Goal: Contribute content

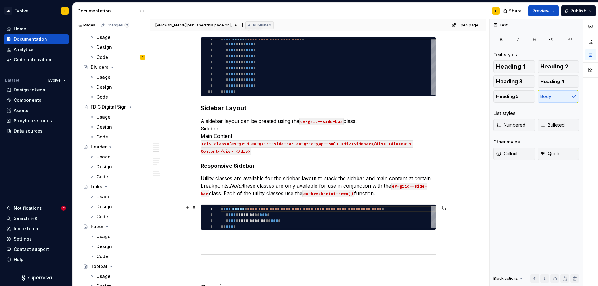
scroll to position [405, 0]
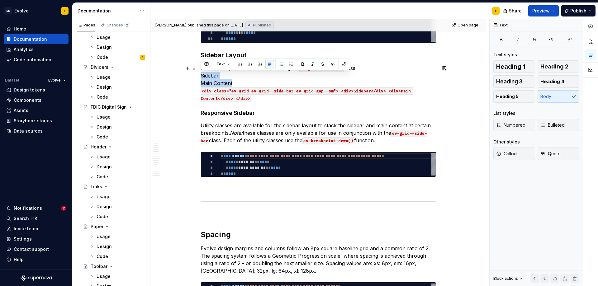
drag, startPoint x: 240, startPoint y: 84, endPoint x: 198, endPoint y: 76, distance: 42.9
click at [266, 101] on p "A sidebar layout can be created using the ev-grid--side-bar class. Sidebar Main…" at bounding box center [319, 83] width 236 height 37
drag, startPoint x: 250, startPoint y: 86, endPoint x: 202, endPoint y: 78, distance: 49.3
click at [202, 78] on p "A sidebar layout can be created using the ev-grid--side-bar class. Sidebar Main…" at bounding box center [319, 83] width 236 height 37
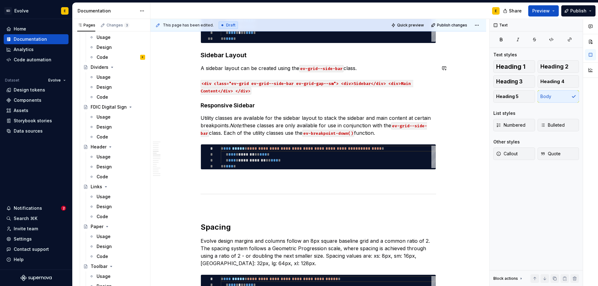
type textarea "*"
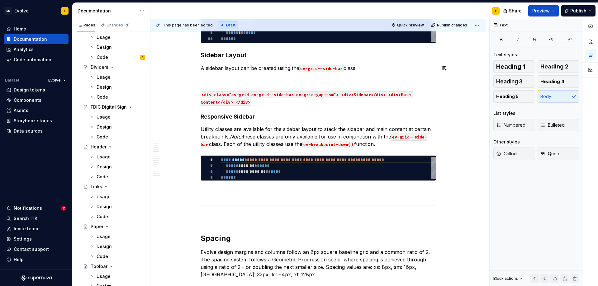
click at [209, 76] on p "A sidebar layout can be created using the ev-grid--side-bar class." at bounding box center [319, 72] width 236 height 15
click at [186, 69] on button "button" at bounding box center [187, 68] width 9 height 9
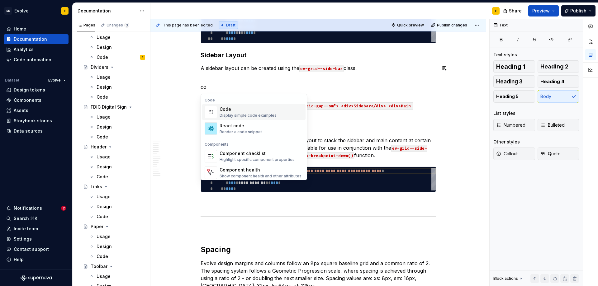
click at [229, 112] on div "Code" at bounding box center [248, 109] width 57 height 6
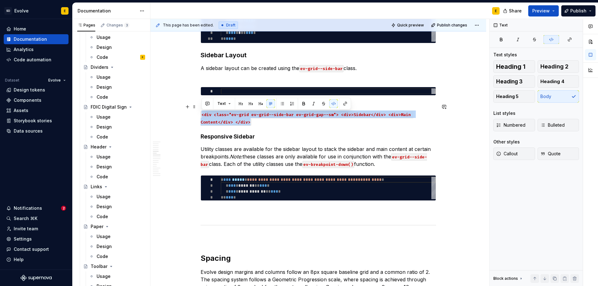
drag, startPoint x: 249, startPoint y: 122, endPoint x: 198, endPoint y: 115, distance: 51.6
copy code "<div class="ev-grid ev-grid--side-bar ev-grid-gap--sm"> <div>Sidebar</div> <div…"
click at [228, 92] on div at bounding box center [328, 92] width 215 height 6
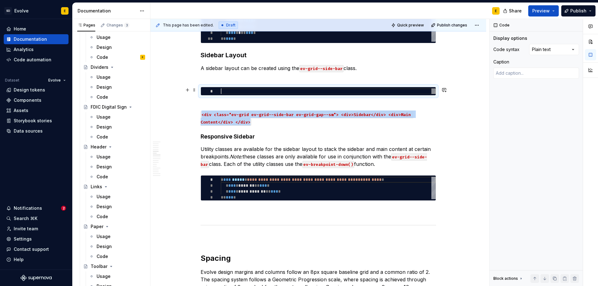
type textarea "*"
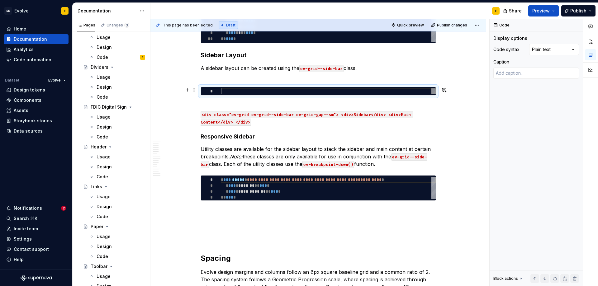
scroll to position [0, 0]
type textarea "**********"
click at [309, 91] on div at bounding box center [342, 92] width 170 height 4
click at [545, 49] on div "Comments Open comments No comments yet Select ‘Comment’ from the block context …" at bounding box center [544, 153] width 108 height 268
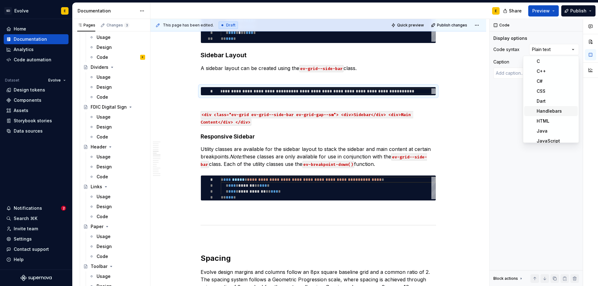
scroll to position [31, 0]
type textarea "*"
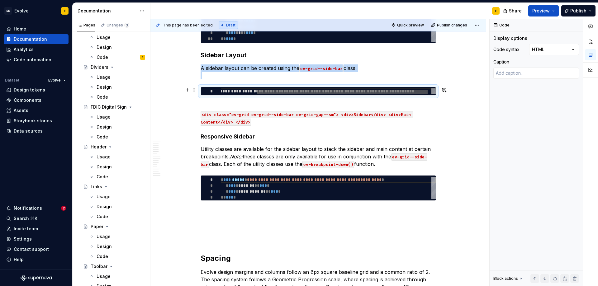
click at [409, 92] on div at bounding box center [342, 92] width 170 height 4
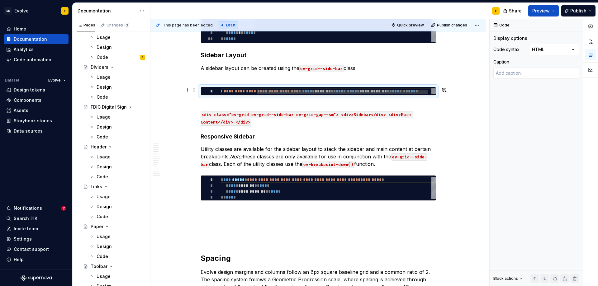
click at [277, 89] on div "**********" at bounding box center [308, 94] width 266 height 10
drag, startPoint x: 262, startPoint y: 88, endPoint x: 198, endPoint y: 93, distance: 64.1
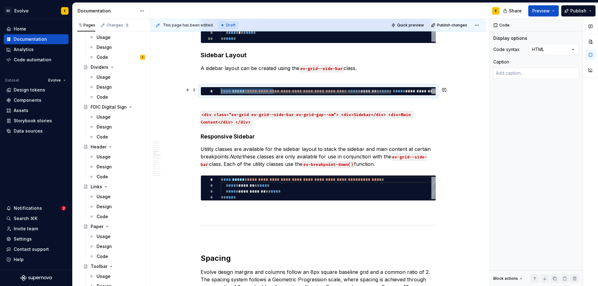
drag, startPoint x: 228, startPoint y: 89, endPoint x: 207, endPoint y: 89, distance: 20.9
click at [221, 89] on div "**********" at bounding box center [354, 94] width 266 height 10
click at [354, 90] on div at bounding box center [306, 92] width 170 height 4
click at [355, 92] on div at bounding box center [306, 92] width 170 height 4
click at [358, 89] on div "**********" at bounding box center [354, 94] width 266 height 10
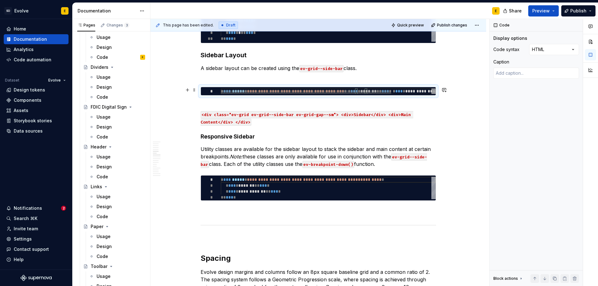
type textarea "**********"
type textarea "*"
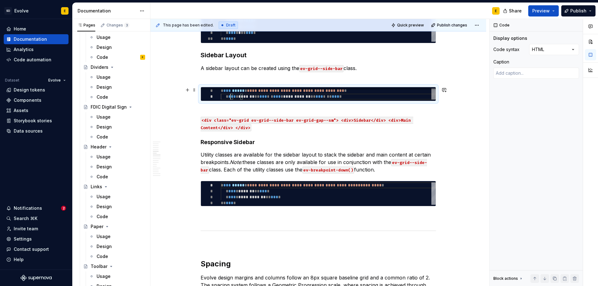
scroll to position [6, 9]
click at [275, 96] on div "**********" at bounding box center [328, 94] width 215 height 12
type textarea "**********"
type textarea "*"
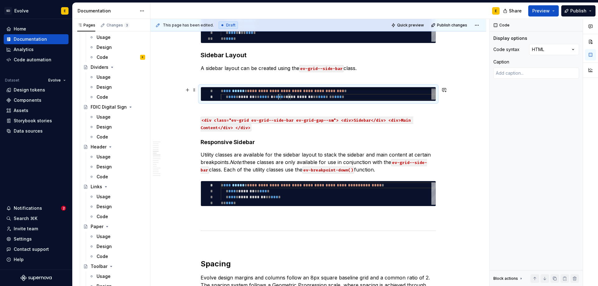
type textarea "**********"
type textarea "*"
type textarea "**********"
type textarea "*"
type textarea "**********"
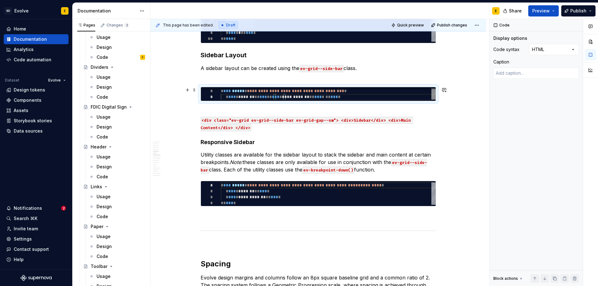
scroll to position [12, 9]
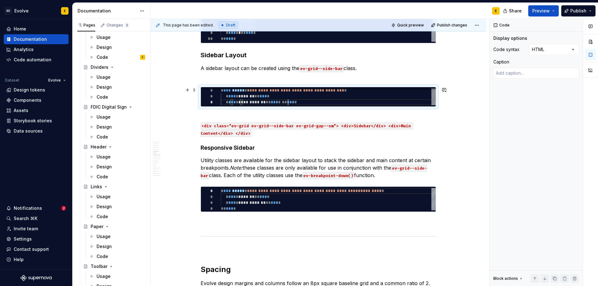
click at [288, 101] on div "**********" at bounding box center [328, 97] width 215 height 18
type textarea "*"
type textarea "**********"
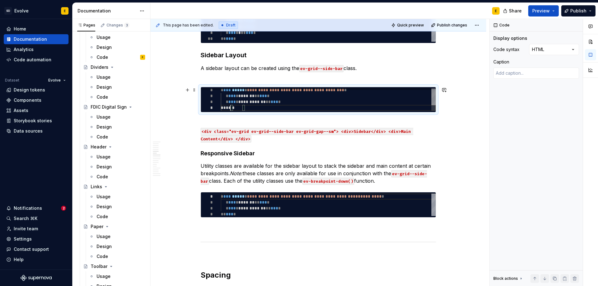
scroll to position [18, 9]
type textarea "*"
click at [264, 106] on div "**********" at bounding box center [328, 99] width 215 height 24
click at [275, 95] on div "**********" at bounding box center [328, 99] width 215 height 24
click at [291, 102] on div "**********" at bounding box center [328, 99] width 215 height 24
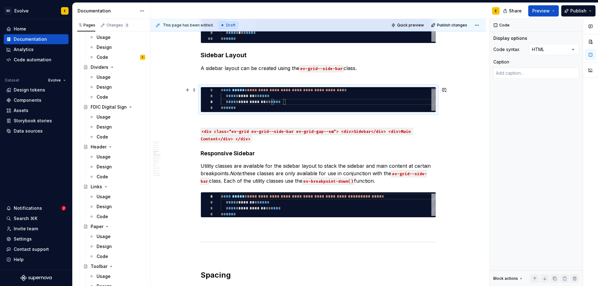
click at [285, 96] on div "**********" at bounding box center [328, 99] width 215 height 24
click at [291, 102] on div "**********" at bounding box center [328, 99] width 215 height 24
click at [286, 109] on div "**********" at bounding box center [328, 99] width 215 height 24
type textarea "**********"
click at [193, 127] on span at bounding box center [194, 123] width 5 height 9
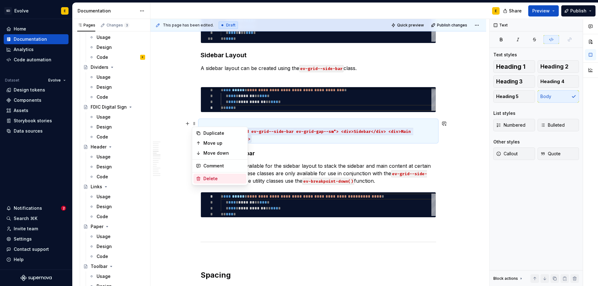
click at [203, 176] on div "Delete" at bounding box center [220, 179] width 53 height 10
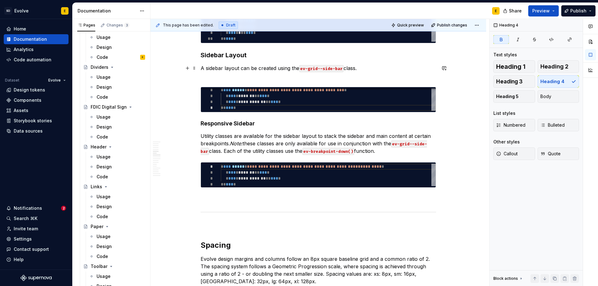
click at [208, 77] on p "A sidebar layout can be created using the ev-grid--side-bar class." at bounding box center [319, 72] width 236 height 15
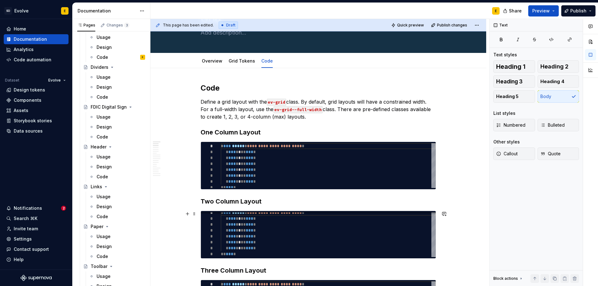
scroll to position [0, 0]
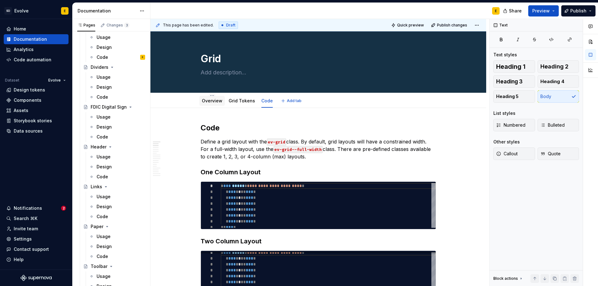
click at [211, 100] on link "Overview" at bounding box center [212, 100] width 21 height 5
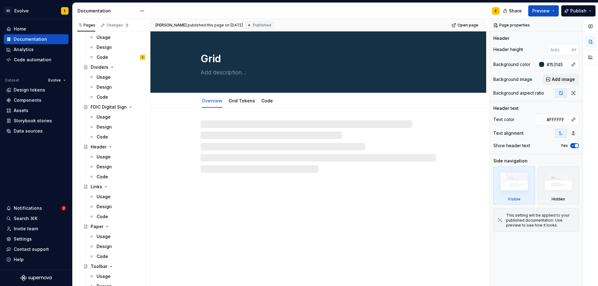
type textarea "*"
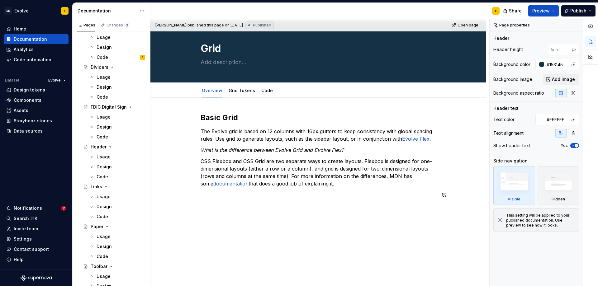
scroll to position [16, 0]
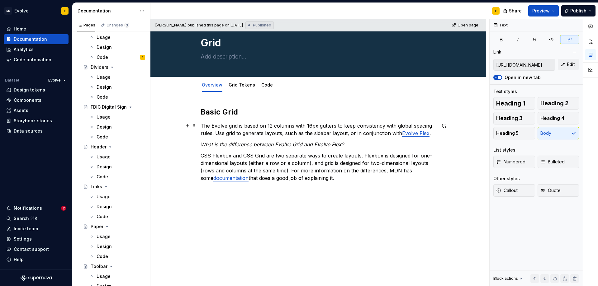
click at [408, 133] on link "Evolve Flex" at bounding box center [415, 133] width 27 height 6
click at [570, 65] on span "Edit" at bounding box center [571, 64] width 8 height 6
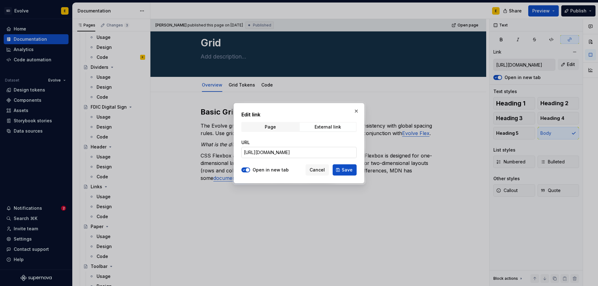
click at [297, 151] on input "[URL][DOMAIN_NAME]" at bounding box center [299, 152] width 115 height 11
click at [281, 128] on span "Page" at bounding box center [270, 127] width 56 height 9
click at [280, 151] on span "Select page" at bounding box center [295, 153] width 103 height 6
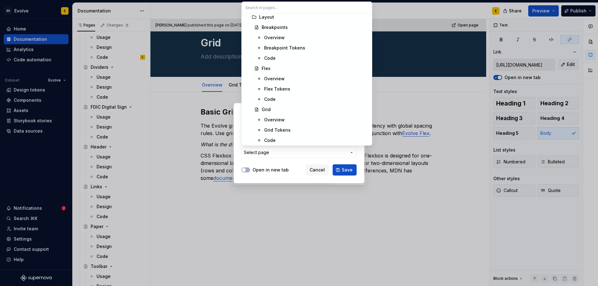
scroll to position [280, 0]
click at [280, 77] on div "Overview" at bounding box center [274, 78] width 21 height 6
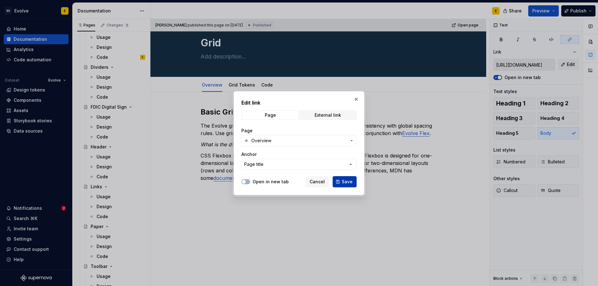
click at [342, 182] on span "Save" at bounding box center [347, 182] width 11 height 6
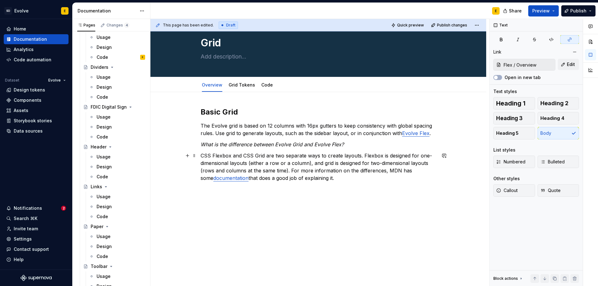
type input "[URL][DOMAIN_NAME]"
click at [238, 178] on link "documentation" at bounding box center [230, 178] width 35 height 6
click at [346, 180] on p "CSS Flexbox and CSS Grid are two separate ways to create layouts. Flexbox is de…" at bounding box center [319, 167] width 236 height 30
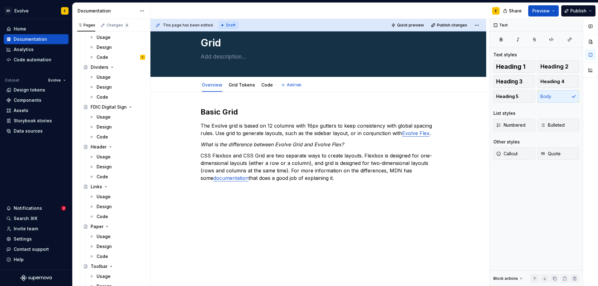
type textarea "*"
drag, startPoint x: 263, startPoint y: 178, endPoint x: 355, endPoint y: 178, distance: 91.9
click at [355, 178] on p "CSS Flexbox and CSS Grid are two separate ways to create layouts. Flexbox is de…" at bounding box center [319, 167] width 236 height 30
click at [238, 84] on link "Grid Tokens" at bounding box center [242, 84] width 26 height 5
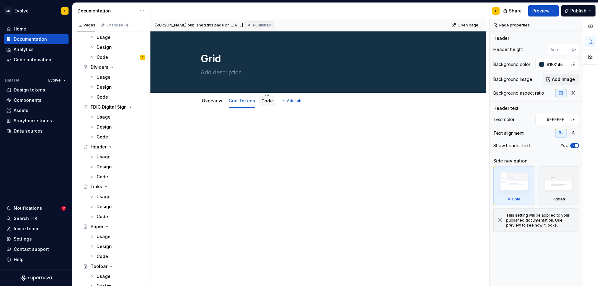
click at [264, 99] on link "Code" at bounding box center [267, 100] width 12 height 5
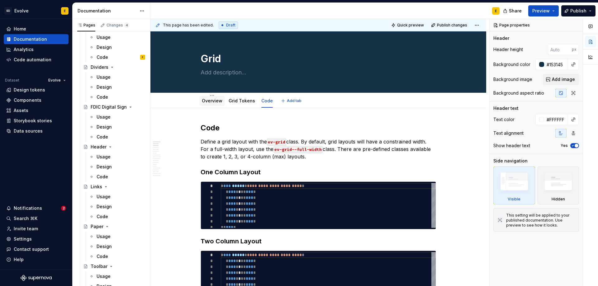
click at [216, 101] on link "Overview" at bounding box center [212, 100] width 21 height 5
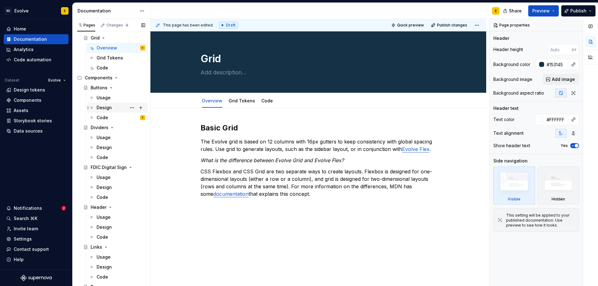
scroll to position [359, 0]
click at [110, 88] on icon "Page tree" at bounding box center [111, 89] width 5 height 5
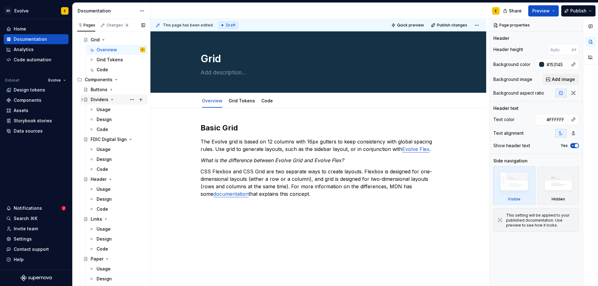
click at [110, 101] on icon "Page tree" at bounding box center [112, 99] width 5 height 5
click at [117, 109] on div "FDIC Digital Sign" at bounding box center [118, 109] width 55 height 9
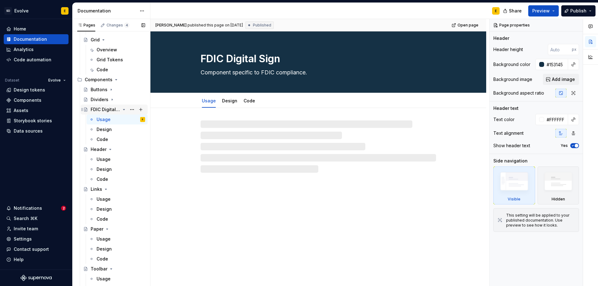
click at [122, 109] on icon "Page tree" at bounding box center [124, 109] width 5 height 5
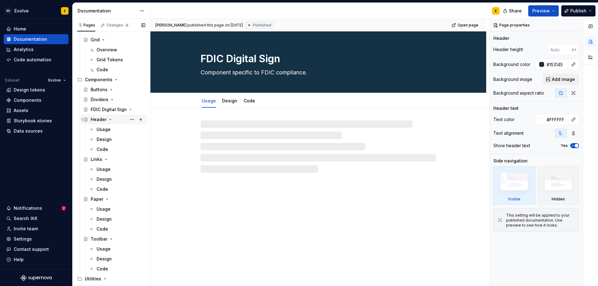
click at [109, 118] on icon "Page tree" at bounding box center [110, 119] width 5 height 5
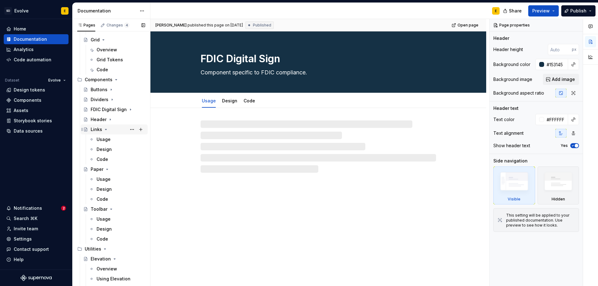
click at [104, 130] on icon "Page tree" at bounding box center [105, 129] width 5 height 5
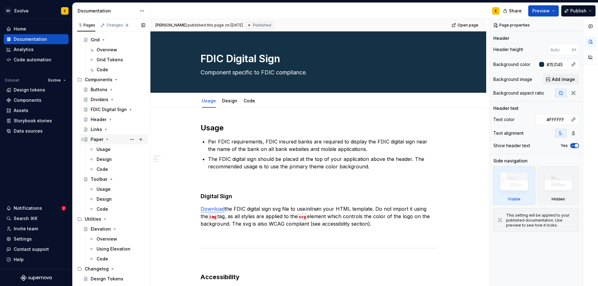
click at [105, 140] on icon "Page tree" at bounding box center [107, 139] width 5 height 5
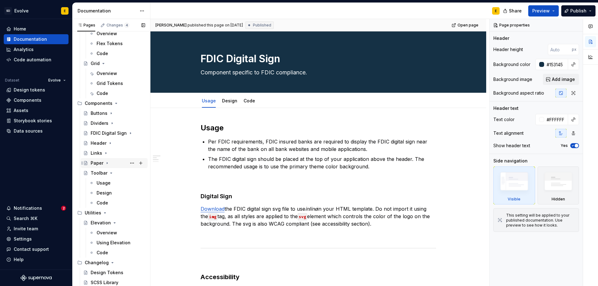
scroll to position [336, 0]
click at [110, 172] on icon "Page tree" at bounding box center [111, 173] width 5 height 5
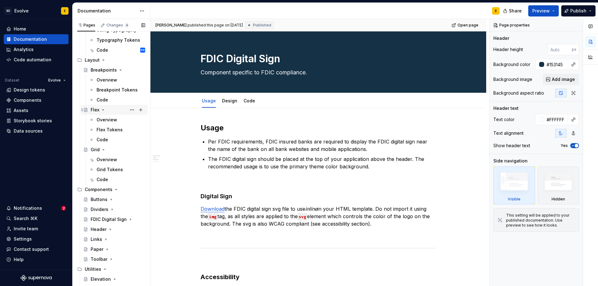
scroll to position [306, 0]
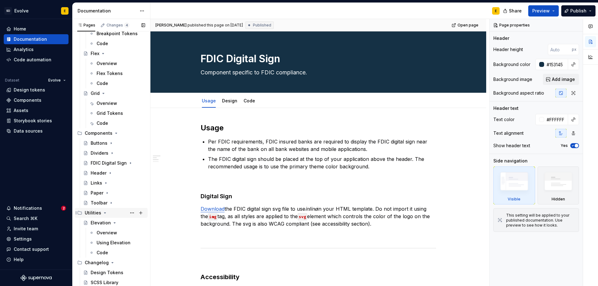
click at [104, 213] on icon "Page tree" at bounding box center [105, 213] width 5 height 5
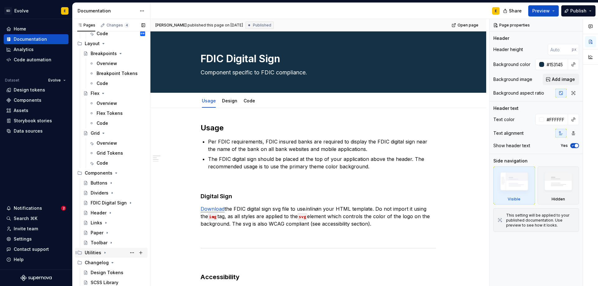
scroll to position [266, 0]
click at [110, 262] on icon "Page tree" at bounding box center [112, 263] width 5 height 5
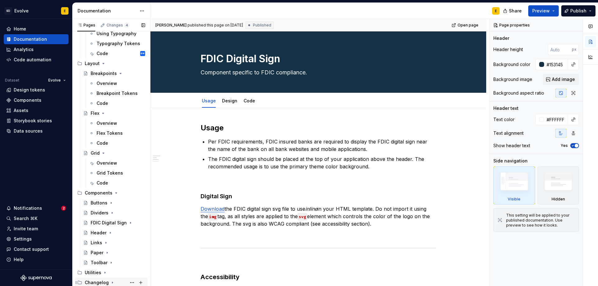
scroll to position [246, 0]
click at [137, 194] on button "Page tree" at bounding box center [140, 193] width 9 height 9
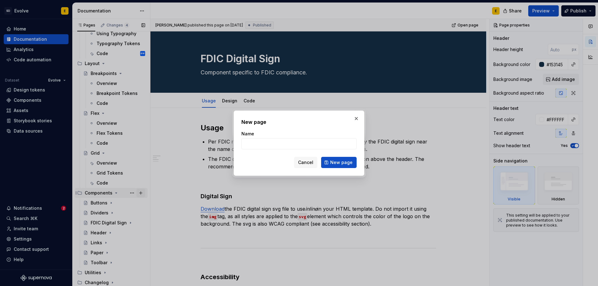
type textarea "*"
type input "D"
type textarea "*"
type input "Drawer"
click at [339, 165] on span "New page" at bounding box center [341, 163] width 22 height 6
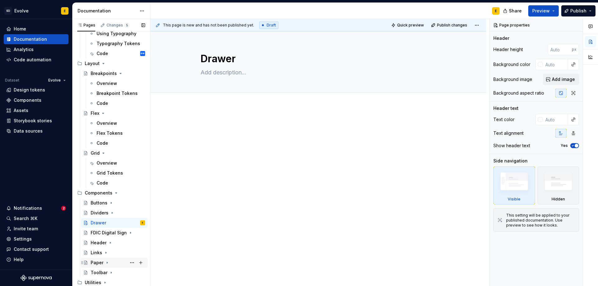
scroll to position [256, 0]
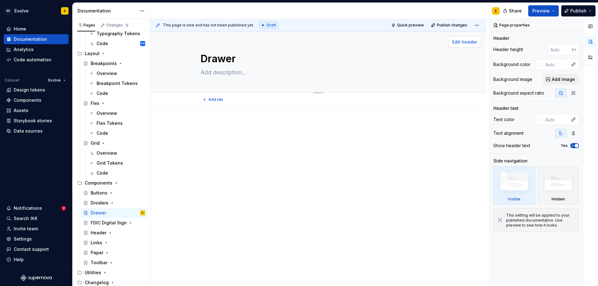
click at [466, 42] on span "Edit header" at bounding box center [465, 42] width 25 height 6
type textarea "*"
click at [555, 121] on input "text" at bounding box center [555, 119] width 25 height 11
type input "fff"
type textarea "*"
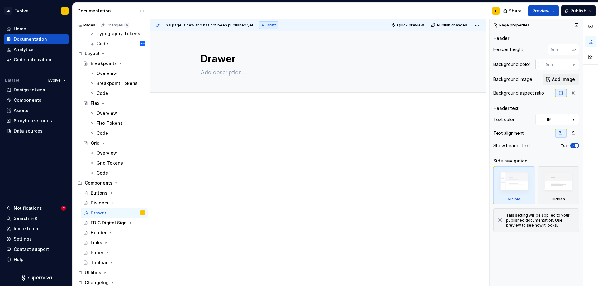
type input "#FFFFFF"
click at [551, 67] on input "text" at bounding box center [555, 64] width 25 height 11
click at [540, 65] on div at bounding box center [540, 64] width 5 height 5
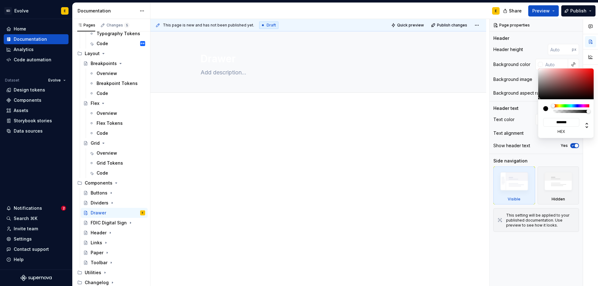
click at [552, 64] on div "Comments Open comments No comments yet Select ‘Comment’ from the block context …" at bounding box center [544, 153] width 108 height 268
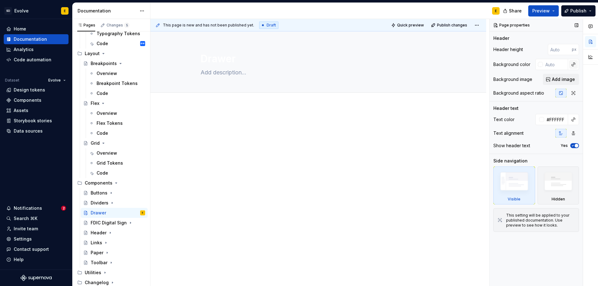
type textarea "*"
click at [574, 65] on button "button" at bounding box center [573, 64] width 9 height 9
click at [561, 65] on div "Comments Open comments No comments yet Select ‘Comment’ from the block context …" at bounding box center [544, 153] width 108 height 268
click at [554, 65] on input "text" at bounding box center [555, 64] width 25 height 11
paste input "#153145"
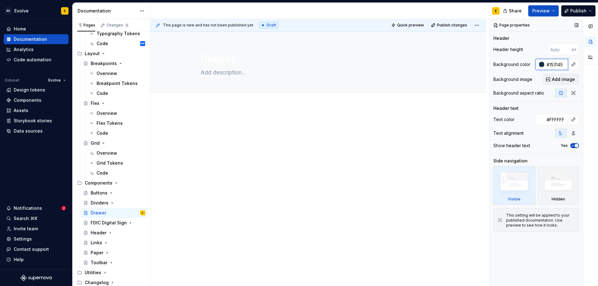
type input "#153145"
type textarea "*"
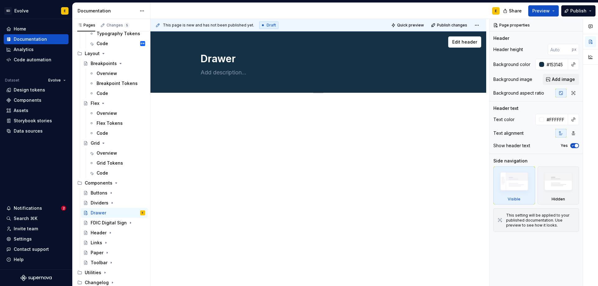
type textarea "*"
click at [240, 71] on textarea at bounding box center [317, 73] width 236 height 10
paste textarea "The drawer component is used to display non-priority information to the user, s…"
type textarea "The drawer component is used to display non-priority information to the user, s…"
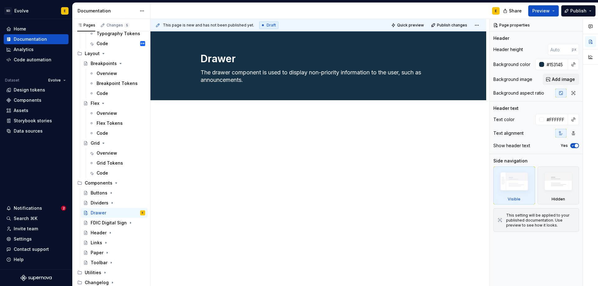
type textarea "*"
type textarea "The drawer component is used to display non-priority information to the user, s…"
click at [215, 107] on span "Add tab" at bounding box center [215, 107] width 15 height 5
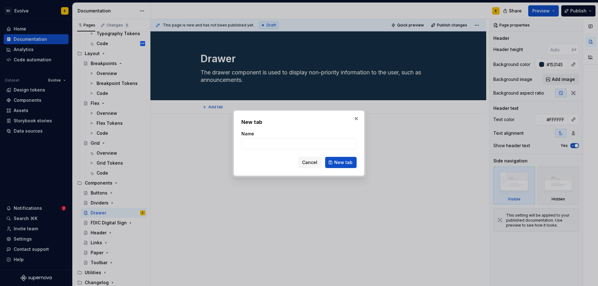
type textarea "*"
type input "Usage"
click at [337, 161] on span "New tab" at bounding box center [343, 163] width 18 height 6
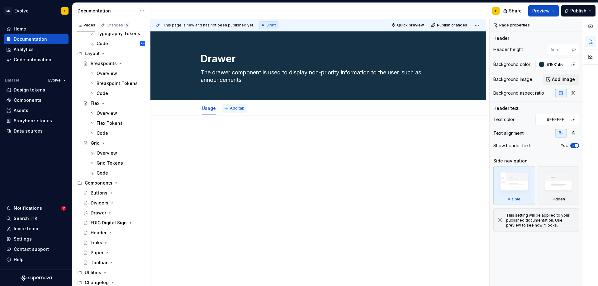
click at [238, 108] on span "Add tab" at bounding box center [237, 108] width 15 height 5
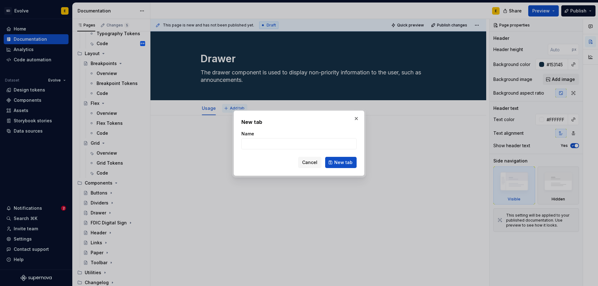
type textarea "*"
type input "Design"
click at [334, 164] on button "New tab" at bounding box center [340, 162] width 31 height 11
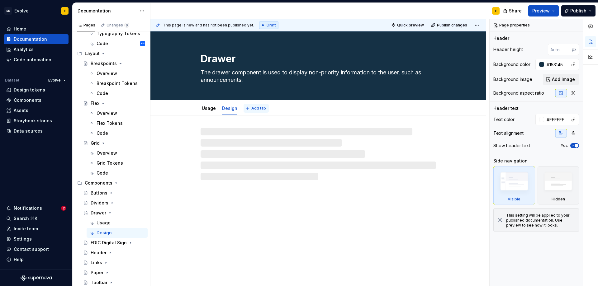
click at [255, 109] on span "Add tab" at bounding box center [258, 108] width 15 height 5
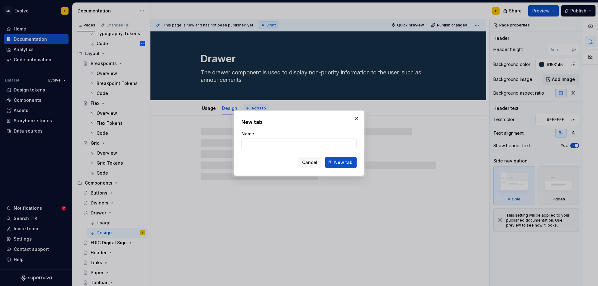
type textarea "*"
type input "C"
type textarea "*"
type input "Code"
type textarea "*"
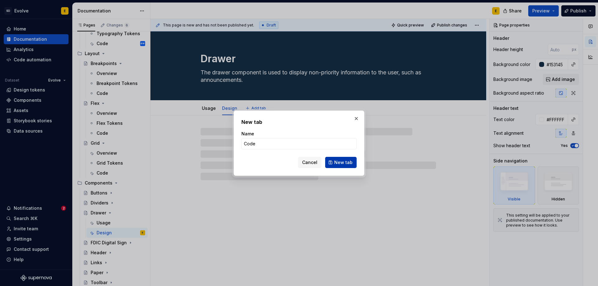
type input "Code"
click at [342, 159] on button "New tab" at bounding box center [340, 162] width 31 height 11
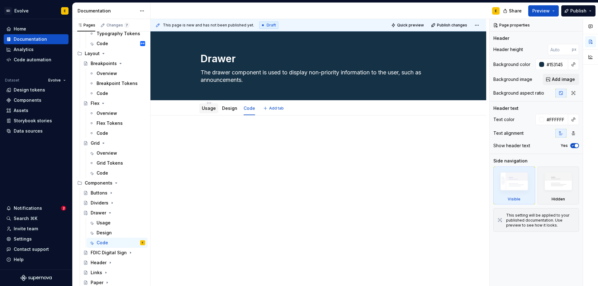
click at [207, 111] on div "Usage" at bounding box center [209, 108] width 14 height 6
click at [207, 109] on link "Usage" at bounding box center [209, 108] width 14 height 5
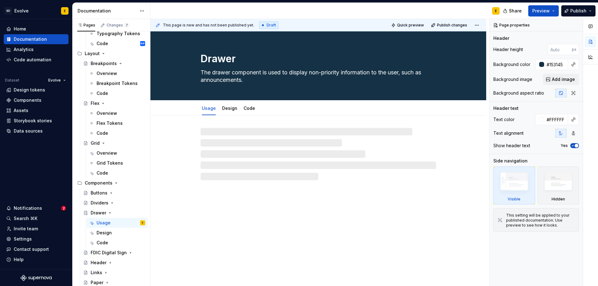
type textarea "*"
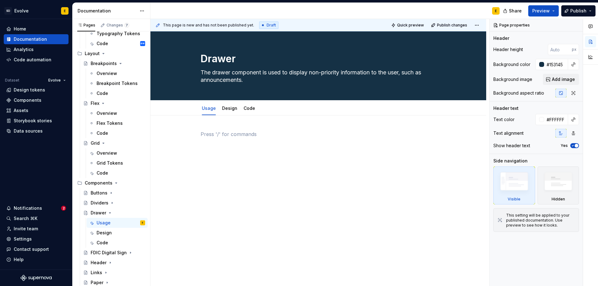
click at [221, 137] on p at bounding box center [319, 134] width 236 height 7
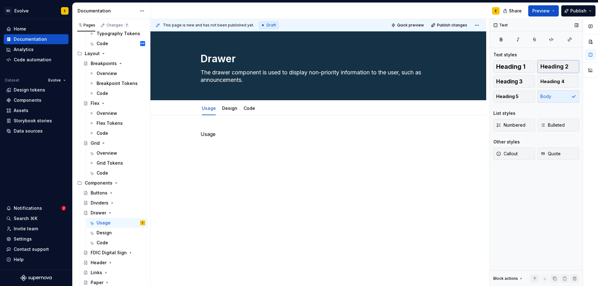
click at [546, 67] on span "Heading 2" at bounding box center [555, 67] width 28 height 6
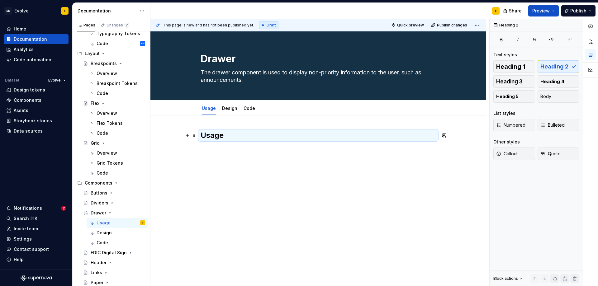
click at [288, 139] on h2 "Usage" at bounding box center [319, 136] width 236 height 10
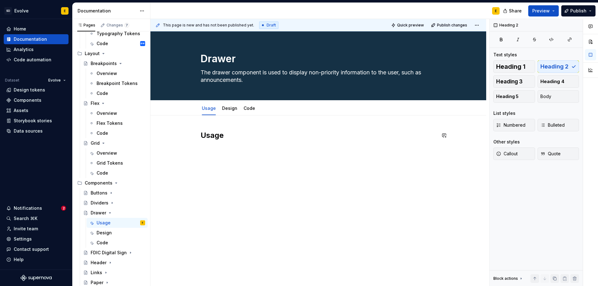
click at [268, 141] on div "Usage" at bounding box center [319, 143] width 236 height 24
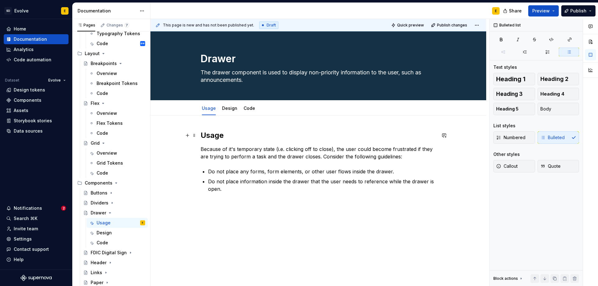
click at [243, 138] on h2 "Usage" at bounding box center [319, 136] width 236 height 10
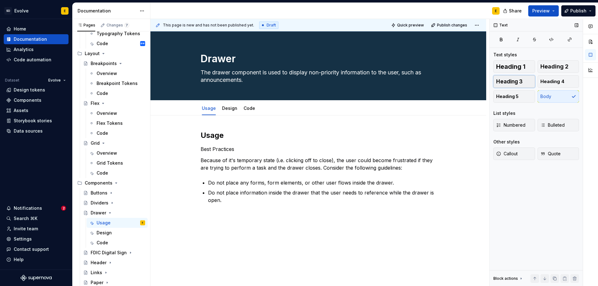
click at [521, 79] on span "Heading 3" at bounding box center [509, 82] width 26 height 6
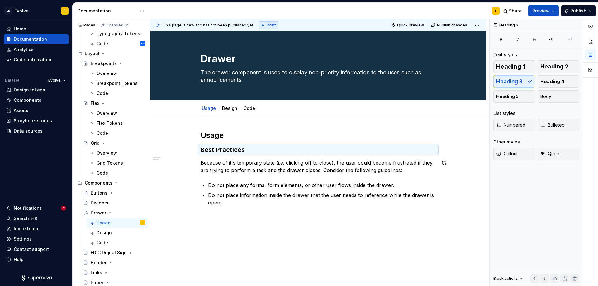
click at [272, 178] on div "Usage Best Practices Because of it's temporary state (i.e. clicking off to clos…" at bounding box center [319, 169] width 236 height 76
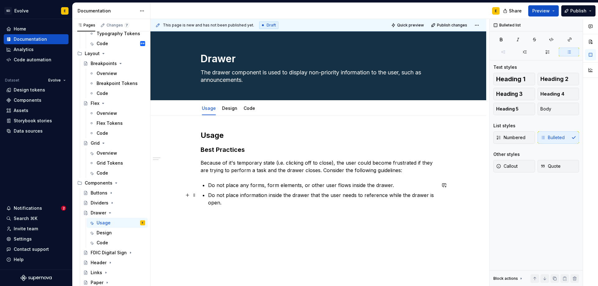
click at [243, 204] on p "Do not place information inside the drawer that the user needs to reference whi…" at bounding box center [322, 199] width 228 height 15
click at [236, 204] on p "Do not place information inside the drawer that the user needs to reference whi…" at bounding box center [322, 199] width 228 height 15
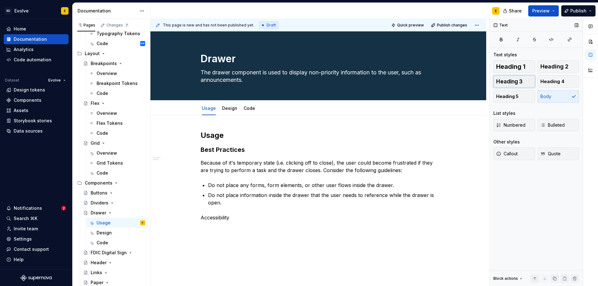
click at [527, 80] on button "Heading 3" at bounding box center [515, 81] width 42 height 12
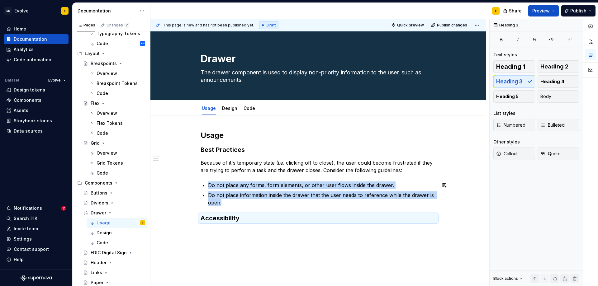
click at [274, 234] on div "Usage Best Practices Because of it's temporary state (i.e. clicking off to clos…" at bounding box center [319, 216] width 336 height 201
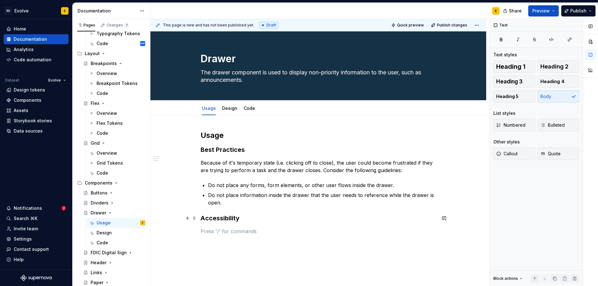
click at [261, 214] on h3 "Accessibility" at bounding box center [319, 218] width 236 height 9
click at [218, 227] on div "Usage Best Practices Because of it's temporary state (i.e. clicking off to clos…" at bounding box center [319, 189] width 236 height 116
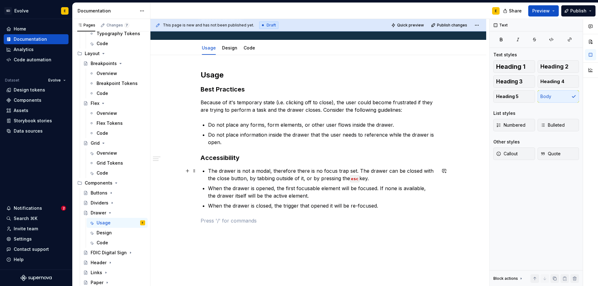
scroll to position [62, 0]
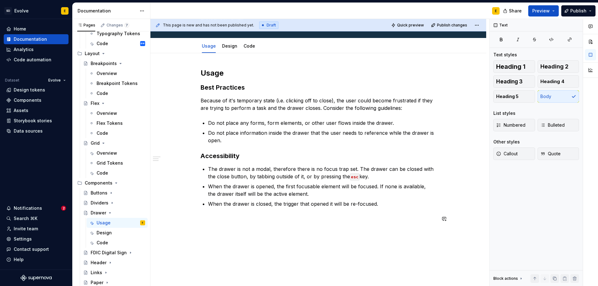
type textarea "*"
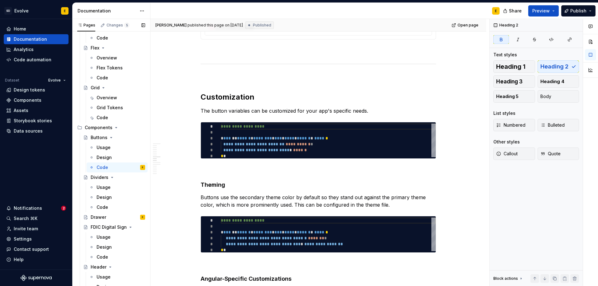
scroll to position [312, 0]
click at [105, 148] on div "Usage" at bounding box center [104, 147] width 14 height 6
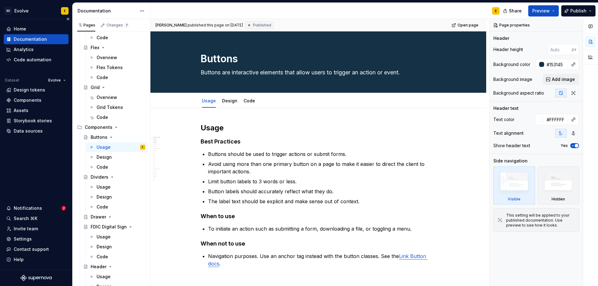
type textarea "*"
